Goal: Feedback & Contribution: Submit feedback/report problem

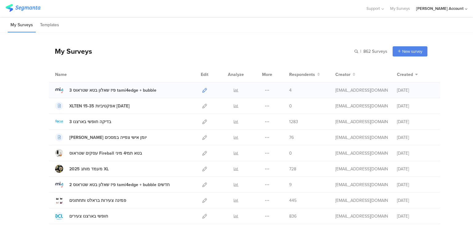
click at [202, 89] on icon at bounding box center [204, 90] width 5 height 5
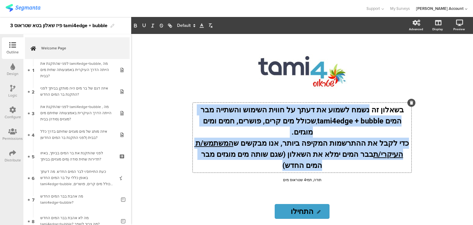
drag, startPoint x: 369, startPoint y: 121, endPoint x: 196, endPoint y: 149, distance: 175.5
click at [196, 149] on div "בשאלון זה נשמח לשמוע את דעתך על חווית השימוש והשתייה מבר המים tami4edge + bubbl…" at bounding box center [302, 138] width 219 height 70
copy div "נשמח לשמוע את דעתך על חווית השימוש והשתייה מבר המים tami4edge + bubble , שכולל …"
click at [326, 137] on p "בשאלון זה נשמח לשמוע את דעתך על חווית השימוש והשתייה מבר המים tami4edge + bubbl…" at bounding box center [302, 120] width 216 height 33
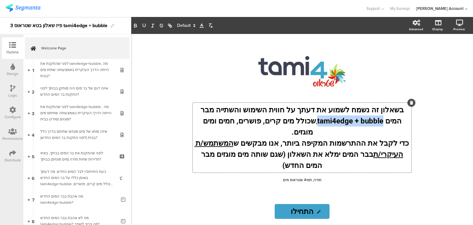
drag, startPoint x: 330, startPoint y: 131, endPoint x: 397, endPoint y: 129, distance: 66.2
click at [397, 129] on p "בשאלון זה נשמח לשמוע את דעתך על חווית השימוש והשתייה מבר המים tami4edge + bubbl…" at bounding box center [302, 120] width 216 height 33
copy strong "tami4edge + bubble"
